Goal: Task Accomplishment & Management: Use online tool/utility

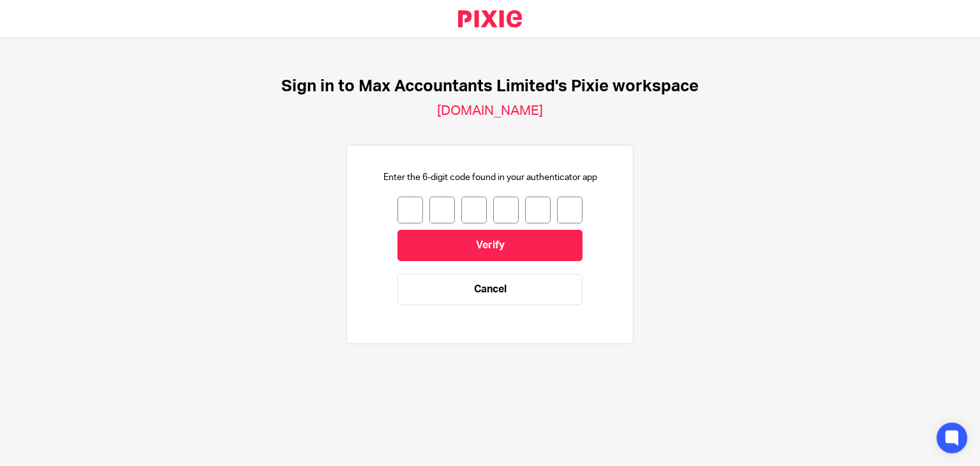
click at [403, 206] on input "number" at bounding box center [410, 210] width 26 height 27
type input "4"
type input "8"
type input "7"
type input "3"
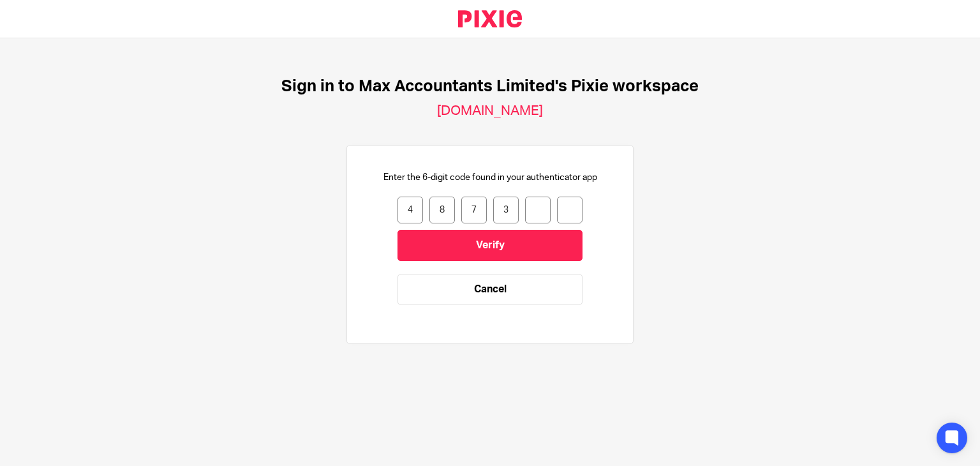
type input "6"
type input "0"
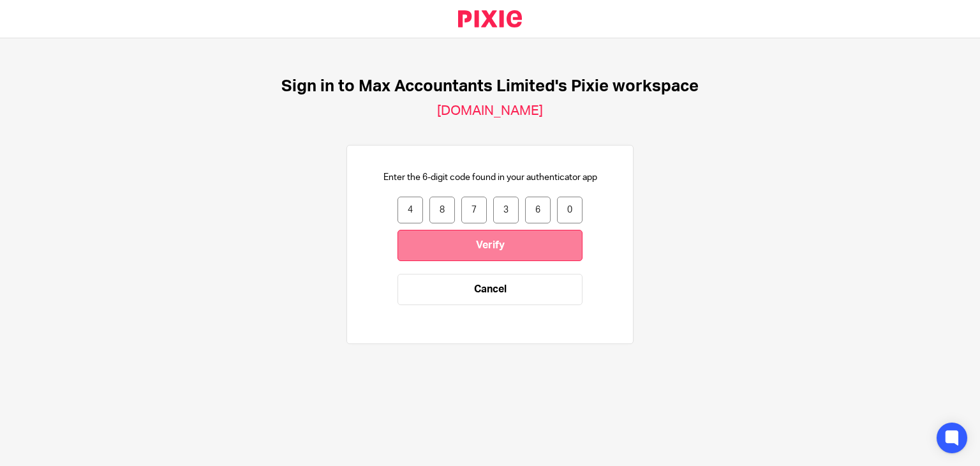
click at [480, 246] on input "Verify" at bounding box center [489, 245] width 185 height 31
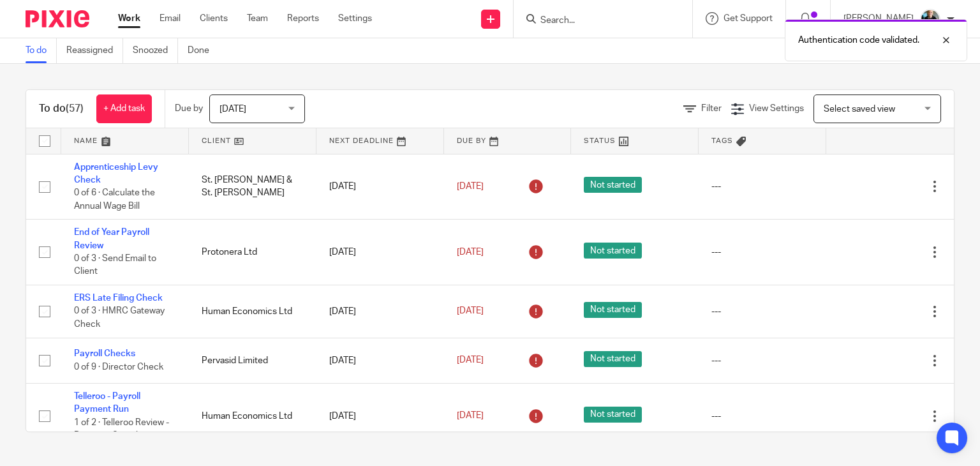
click at [531, 71] on div "To do (57) + Add task Due by Today Today Today Tomorrow This week Next week Thi…" at bounding box center [490, 261] width 980 height 394
click at [618, 27] on div "Authentication code validated." at bounding box center [728, 37] width 477 height 48
click at [943, 38] on div at bounding box center [936, 40] width 34 height 15
click at [595, 15] on input "Search" at bounding box center [596, 20] width 115 height 11
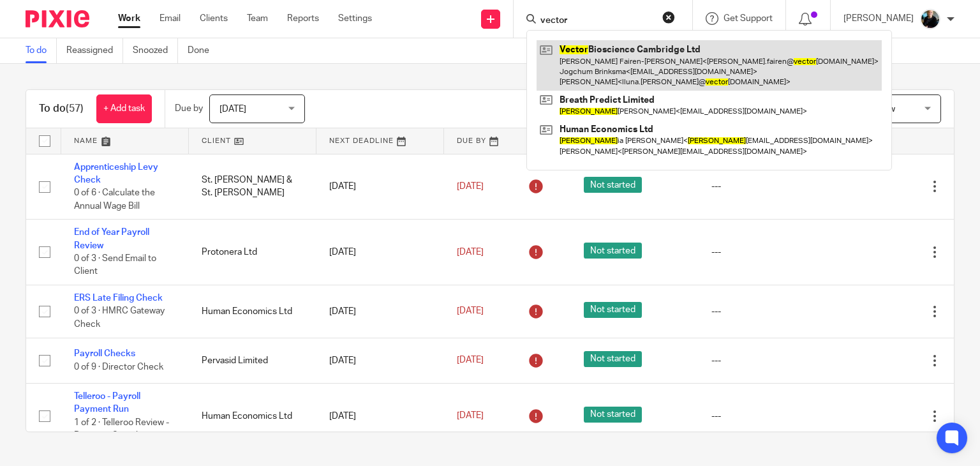
type input "vector"
click at [690, 59] on link at bounding box center [709, 65] width 345 height 50
click at [696, 68] on link at bounding box center [709, 65] width 345 height 50
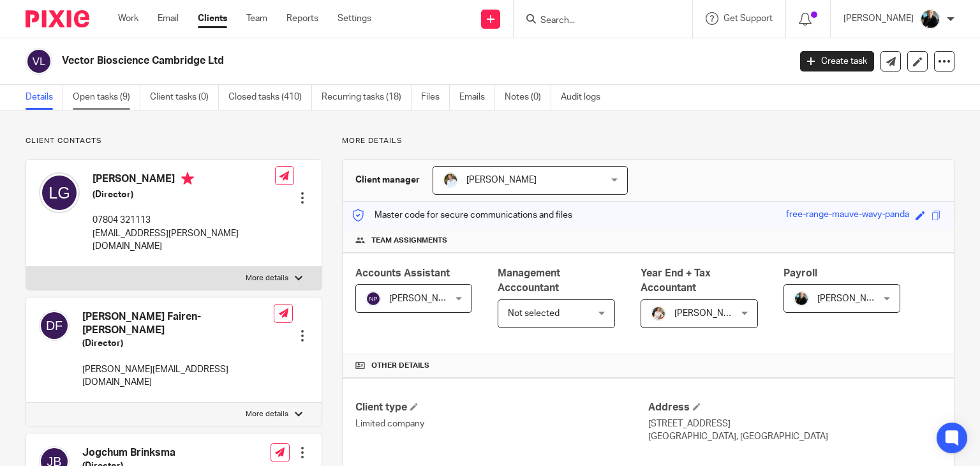
drag, startPoint x: 80, startPoint y: 112, endPoint x: 84, endPoint y: 105, distance: 7.8
click at [91, 96] on link "Open tasks (9)" at bounding box center [107, 97] width 68 height 25
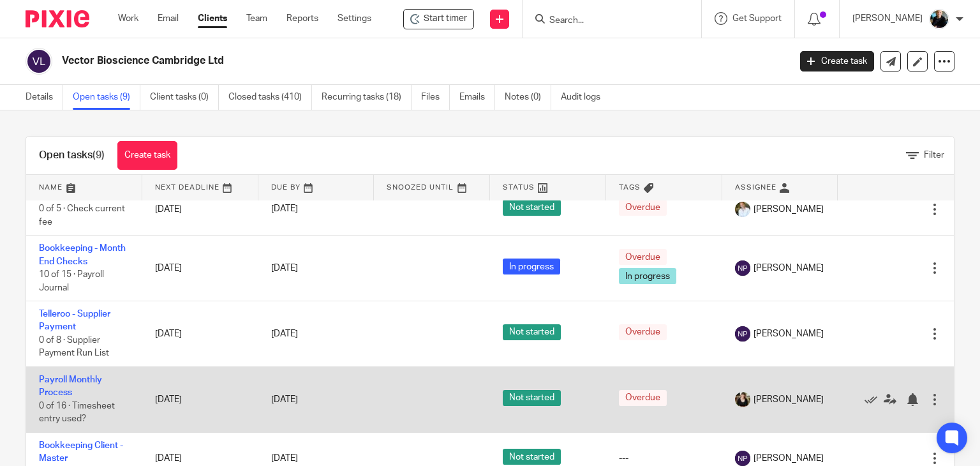
scroll to position [64, 0]
click at [69, 392] on td "Payroll Monthly Process 0 of 16 · Timesheet entry used?" at bounding box center [84, 399] width 116 height 66
click at [884, 405] on icon at bounding box center [890, 398] width 13 height 13
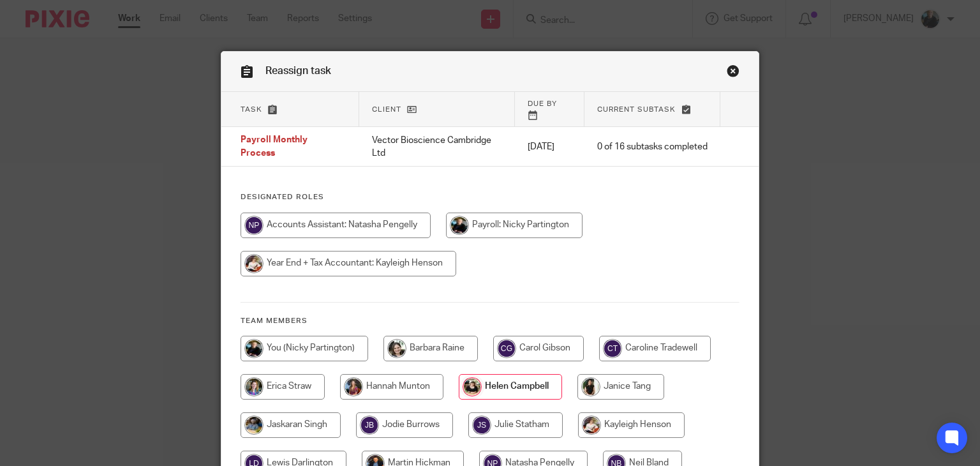
click at [502, 218] on input "radio" at bounding box center [514, 225] width 137 height 26
radio input "true"
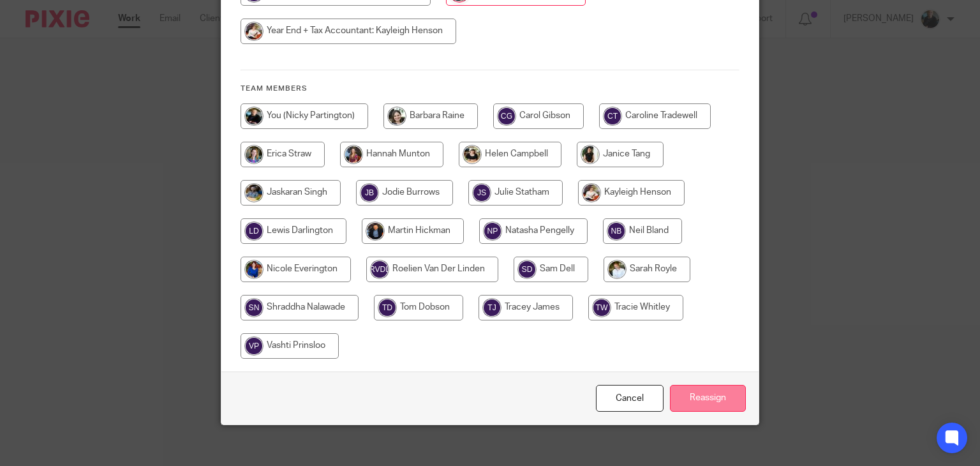
click at [708, 395] on input "Reassign" at bounding box center [708, 398] width 76 height 27
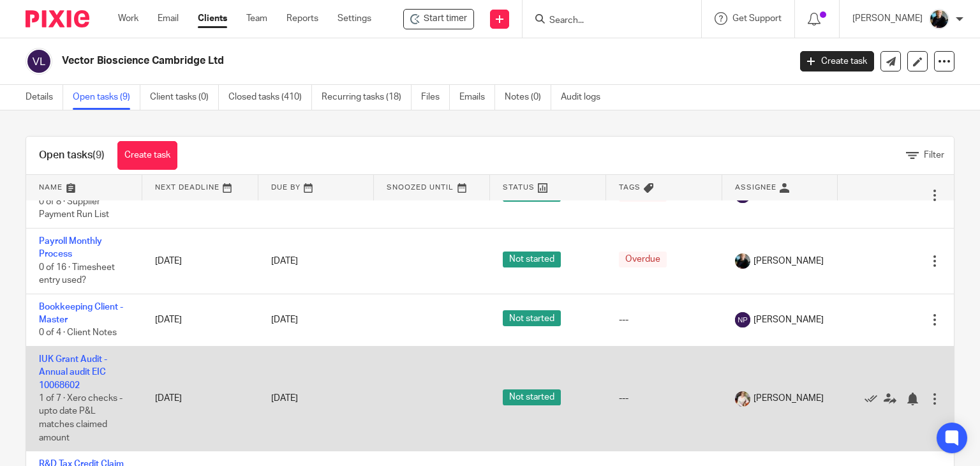
scroll to position [128, 0]
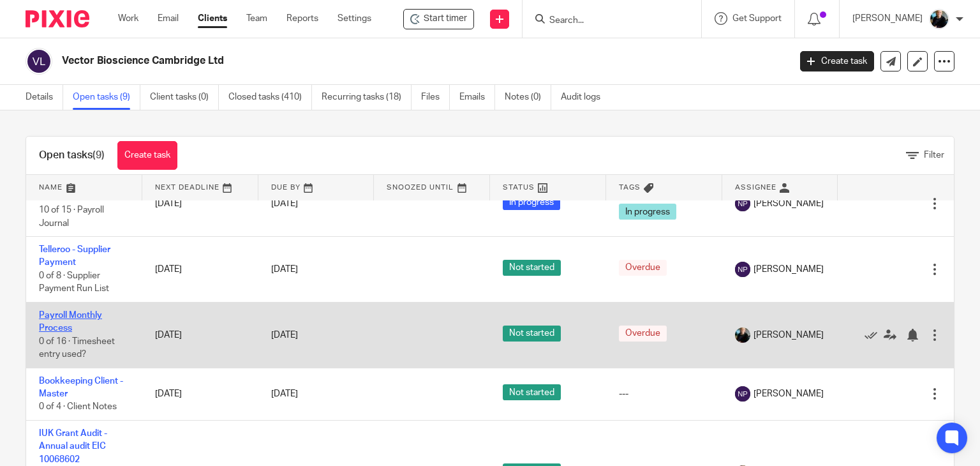
click at [66, 324] on link "Payroll Monthly Process" at bounding box center [70, 322] width 63 height 22
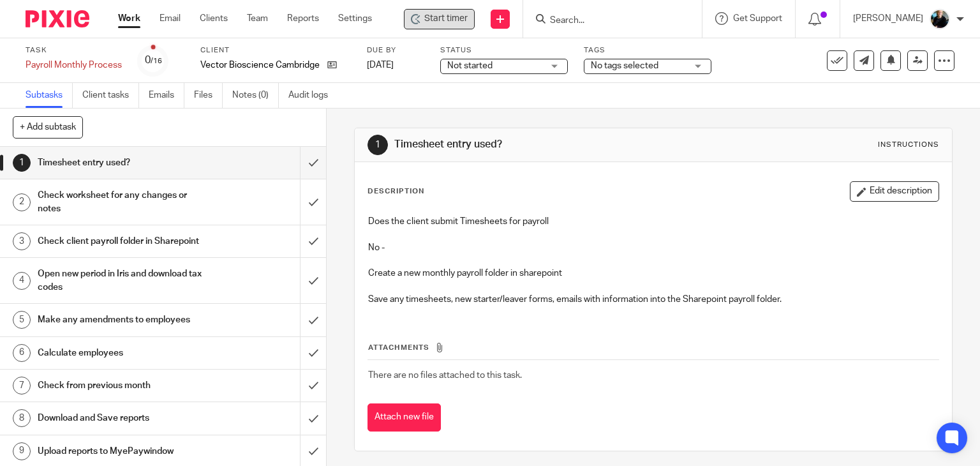
click at [452, 17] on span "Start timer" at bounding box center [445, 18] width 43 height 13
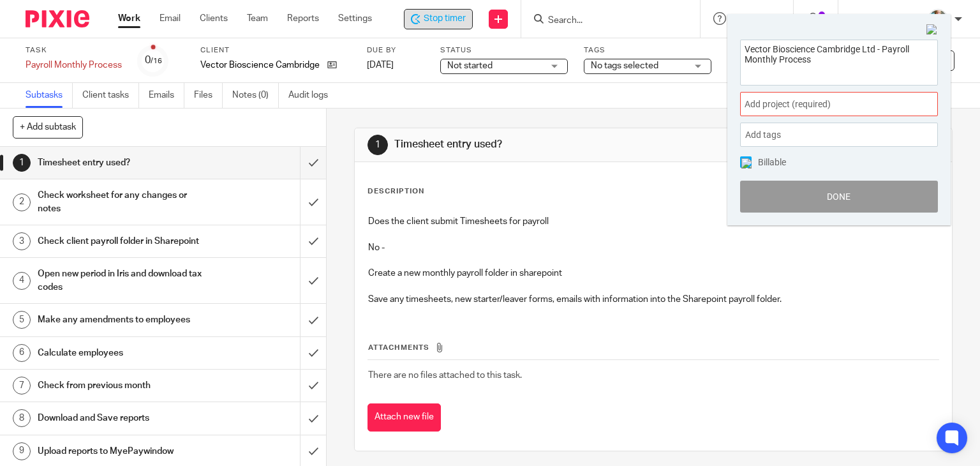
click at [791, 102] on span "Add project (required) :" at bounding box center [825, 104] width 161 height 13
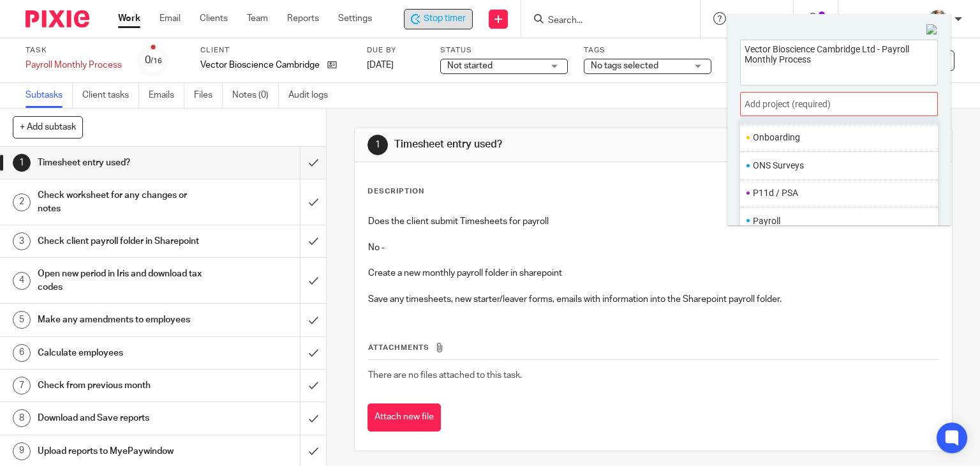
scroll to position [447, 0]
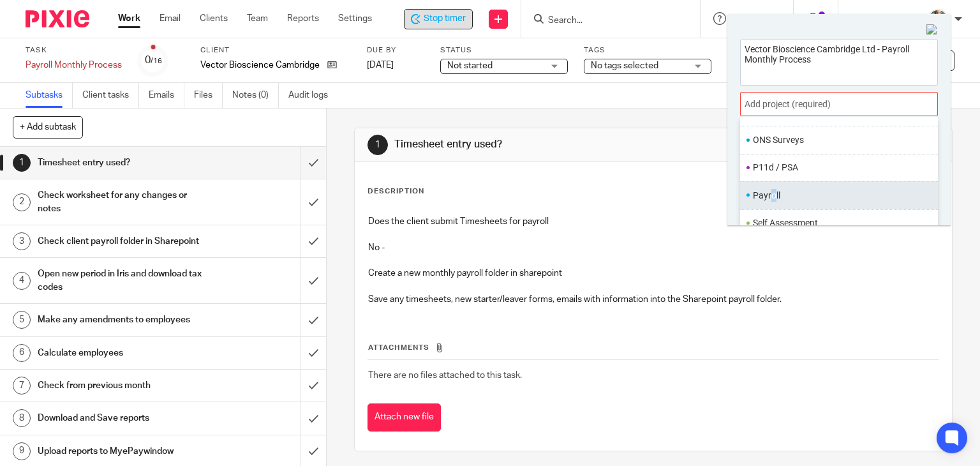
click at [773, 199] on li "Payroll" at bounding box center [836, 195] width 167 height 13
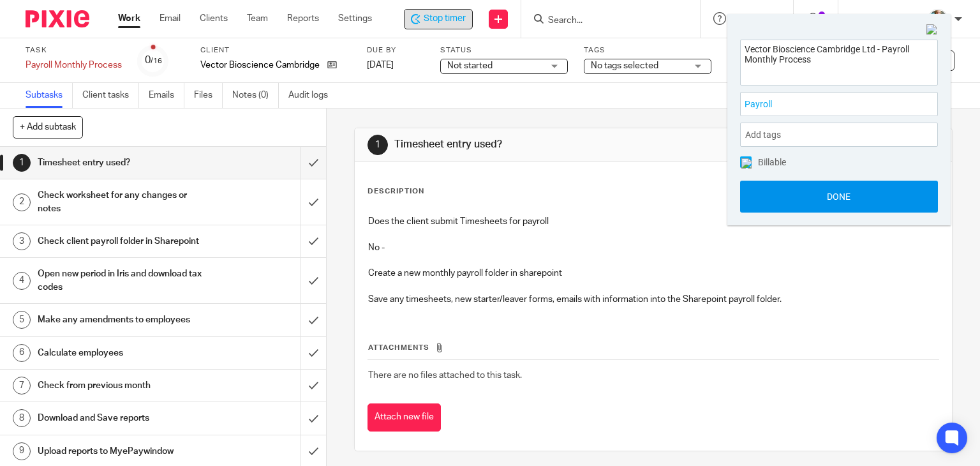
click at [832, 199] on button "Done" at bounding box center [839, 197] width 198 height 32
